Goal: Information Seeking & Learning: Learn about a topic

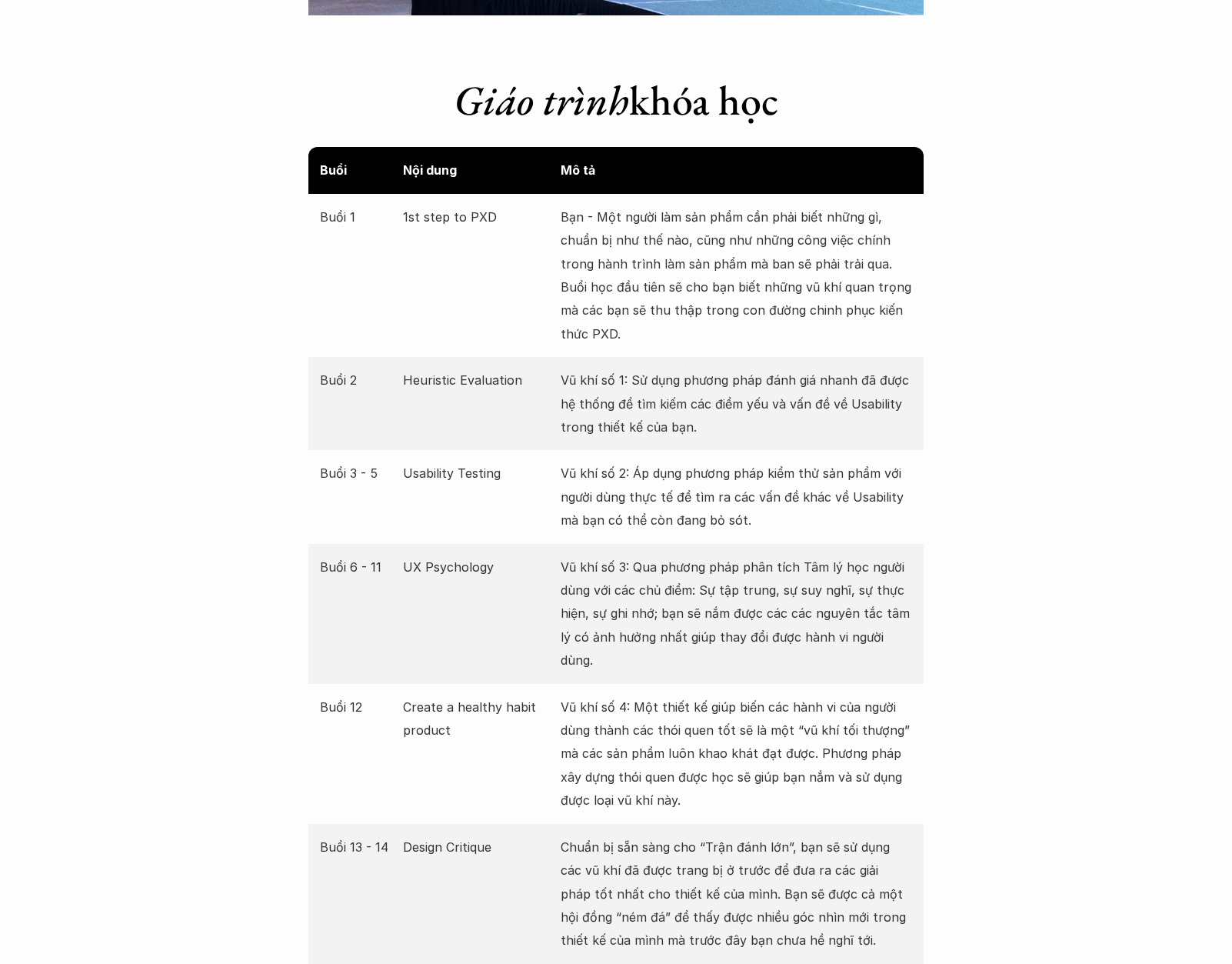
scroll to position [2953, 0]
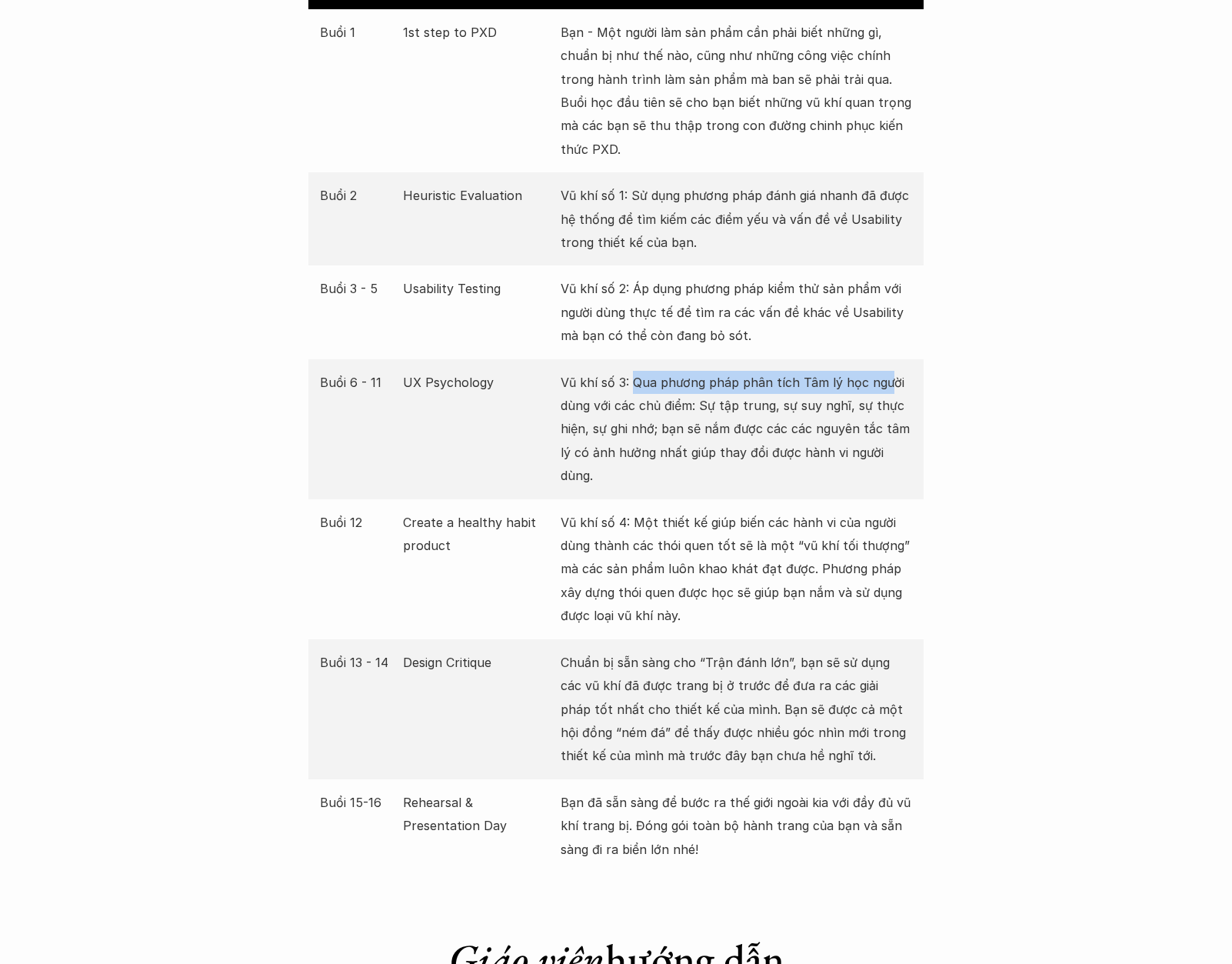
drag, startPoint x: 633, startPoint y: 383, endPoint x: 888, endPoint y: 392, distance: 255.2
click at [888, 392] on p "Vũ khí số 3: Qua phương pháp phân tích Tâm lý học người dùng với các chủ điểm: …" at bounding box center [736, 429] width 352 height 117
click at [697, 441] on p "Vũ khí số 3: Qua phương pháp phân tích Tâm lý học người dùng với các chủ điểm: …" at bounding box center [736, 429] width 352 height 117
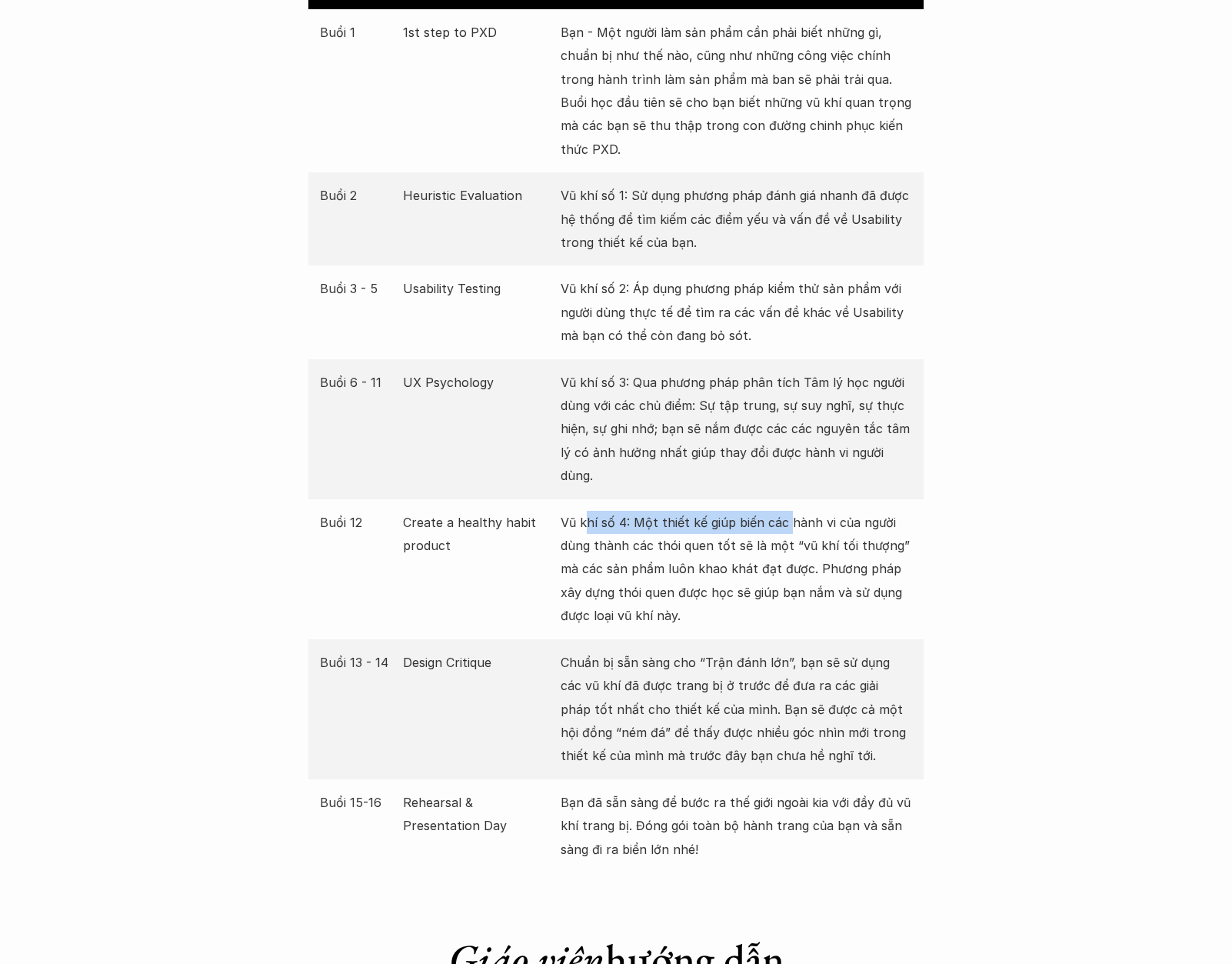
drag, startPoint x: 587, startPoint y: 494, endPoint x: 786, endPoint y: 498, distance: 199.0
click at [786, 511] on p "Vũ khí số 4: Một thiết kế giúp biến các hành vi của người dùng thành các thói q…" at bounding box center [736, 569] width 352 height 117
click at [850, 526] on p "Vũ khí số 4: Một thiết kế giúp biến các hành vi của người dùng thành các thói q…" at bounding box center [736, 569] width 352 height 117
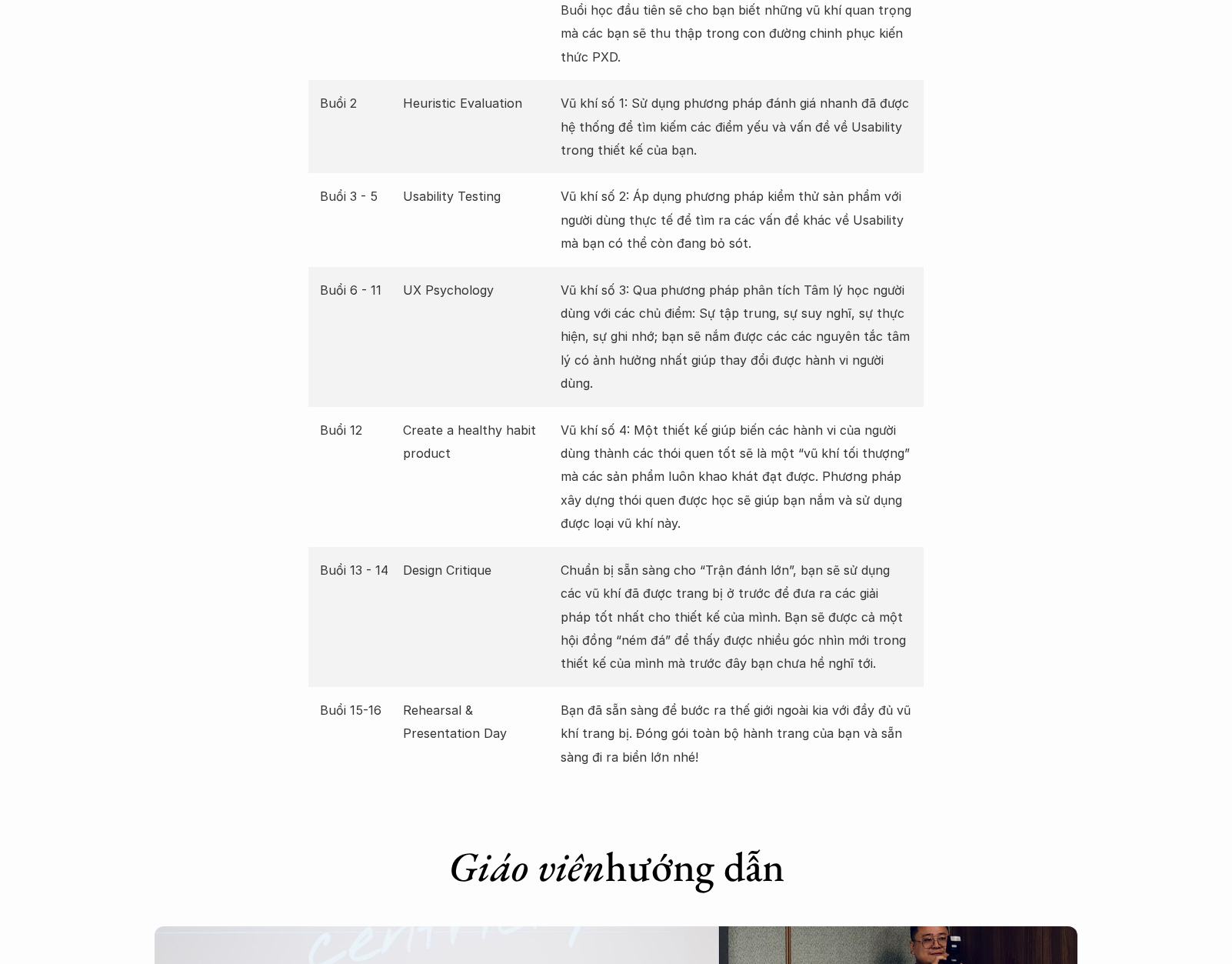
scroll to position [3138, 0]
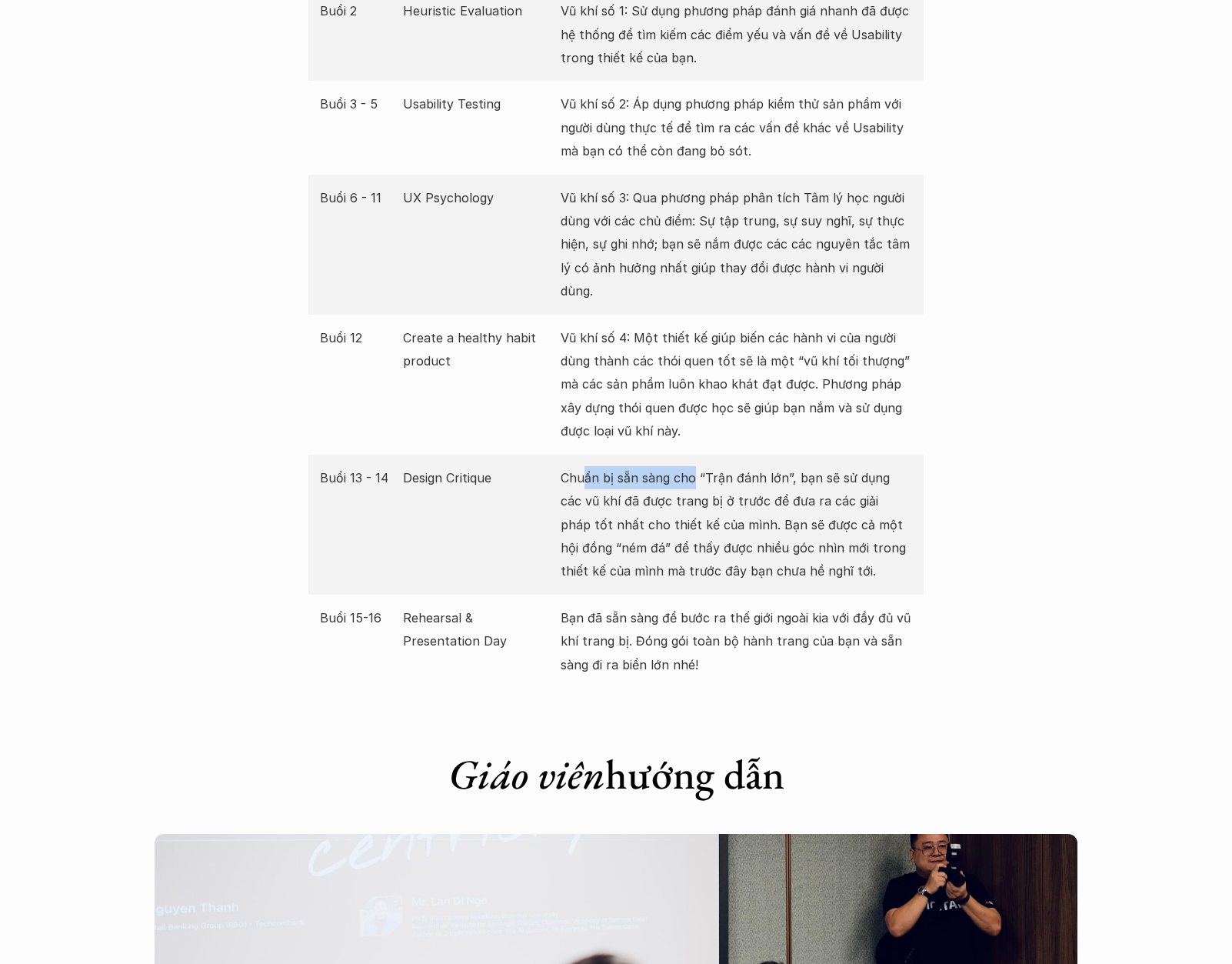
drag, startPoint x: 584, startPoint y: 456, endPoint x: 695, endPoint y: 463, distance: 111.2
click at [695, 466] on p "Chuẩn bị sẵn sàng cho “Trận đánh lớn”, bạn sẽ sử dụng các vũ khí đã được trang …" at bounding box center [736, 524] width 352 height 117
click at [806, 471] on p "Chuẩn bị sẵn sàng cho “Trận đánh lớn”, bạn sẽ sử dụng các vũ khí đã được trang …" at bounding box center [736, 524] width 352 height 117
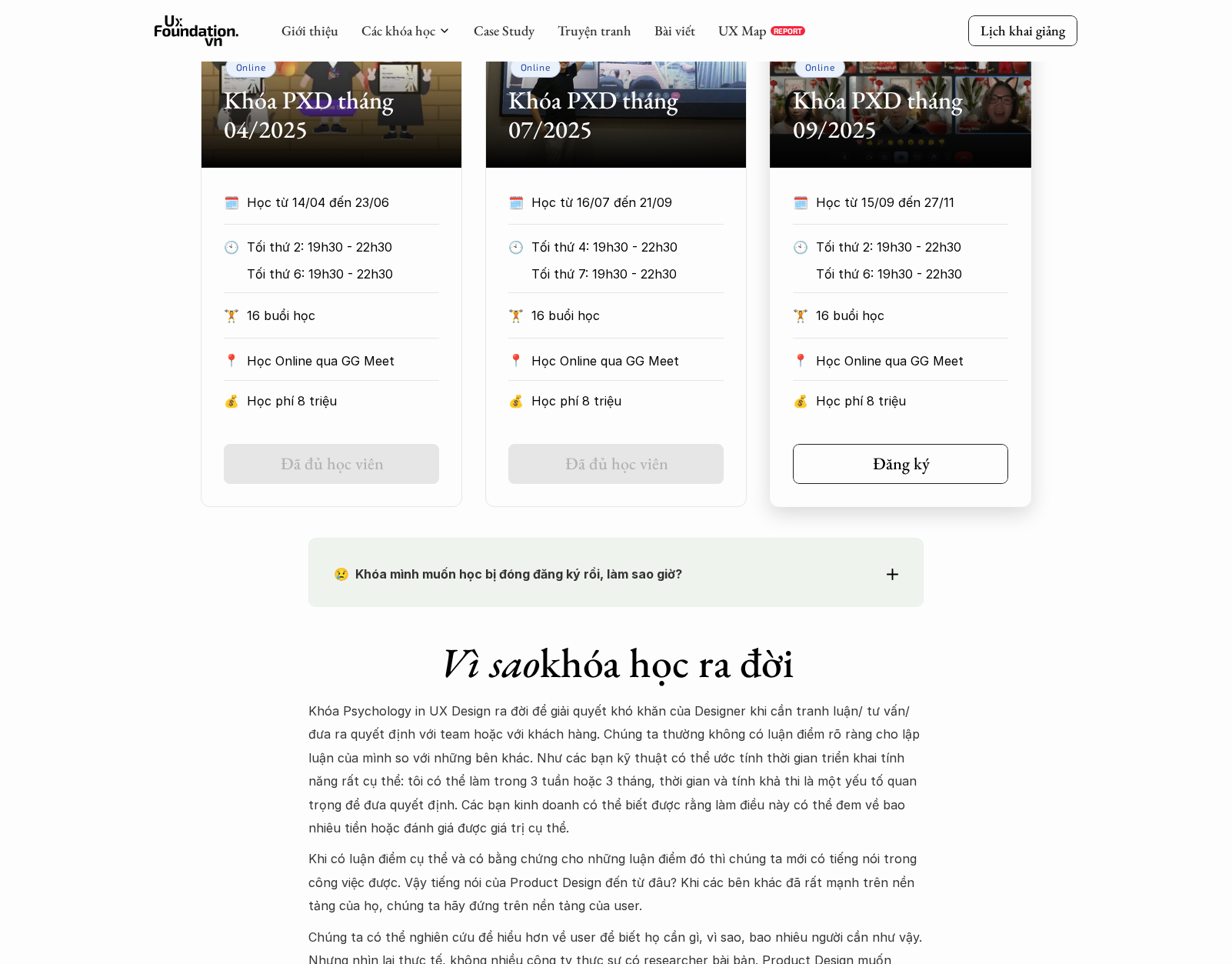
scroll to position [369, 0]
